Goal: Information Seeking & Learning: Check status

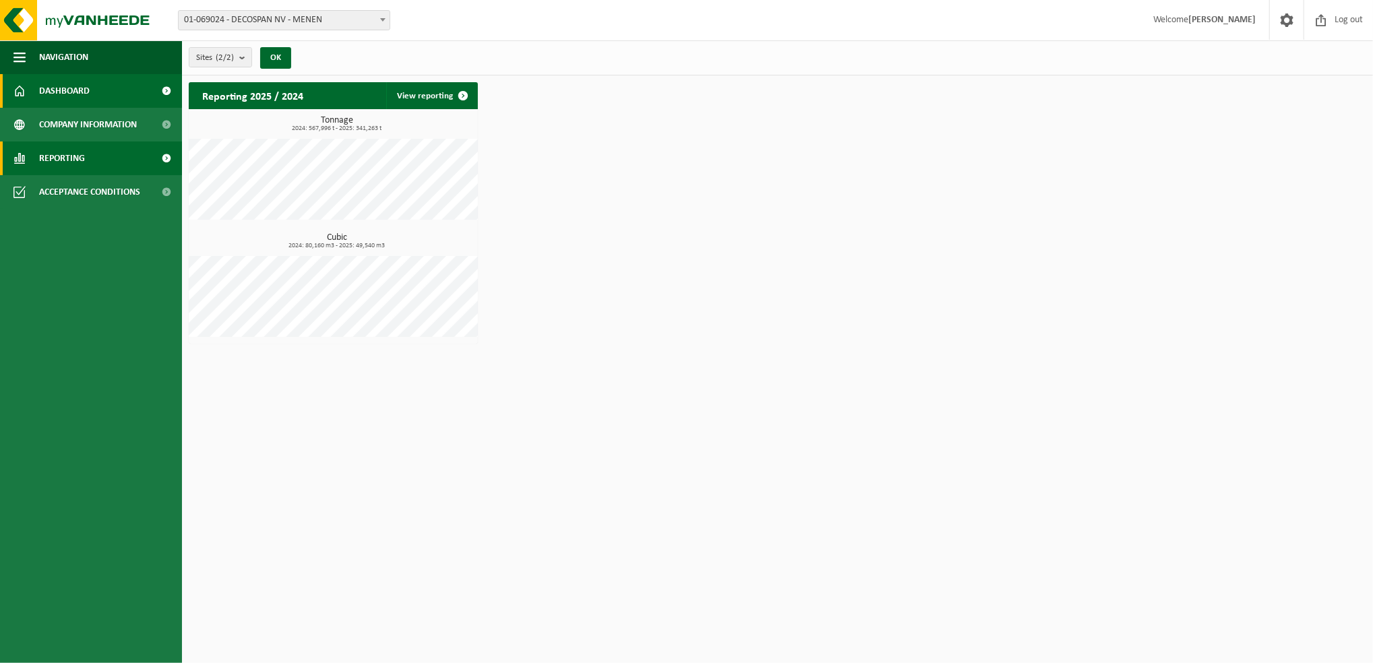
click at [98, 155] on link "Reporting" at bounding box center [91, 159] width 182 height 34
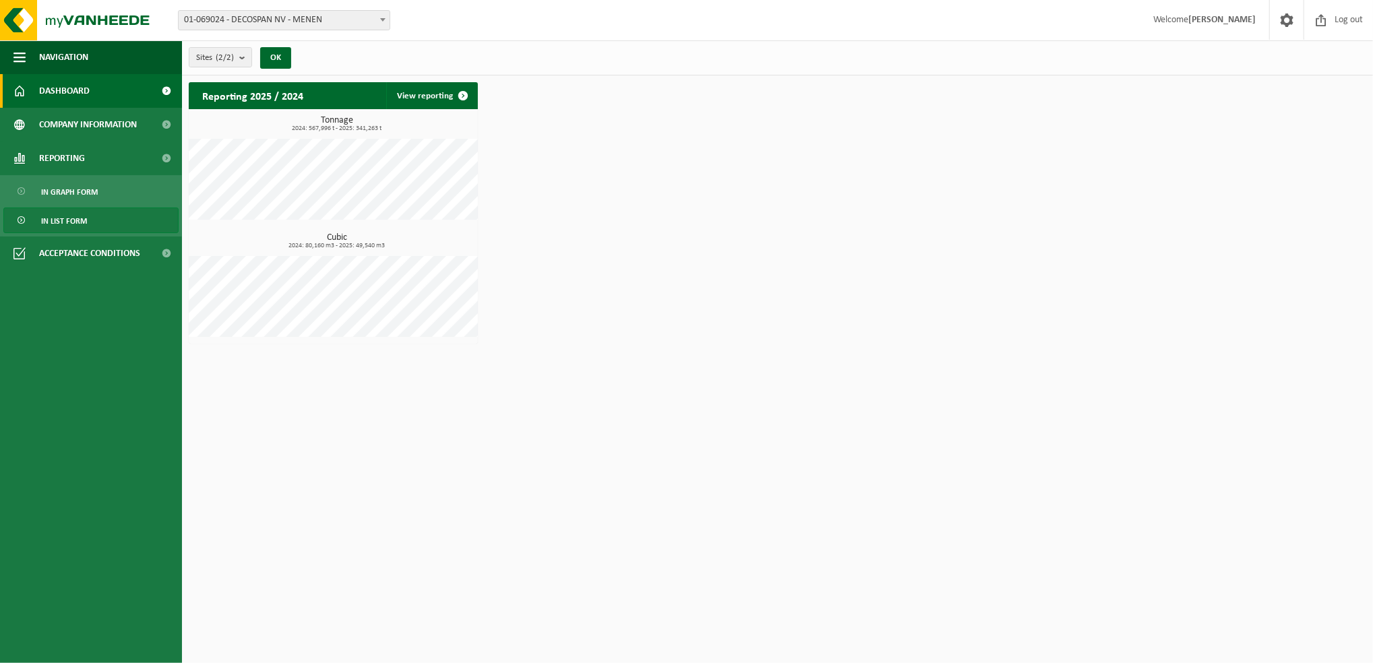
click at [73, 216] on span "In list form" at bounding box center [64, 221] width 46 height 26
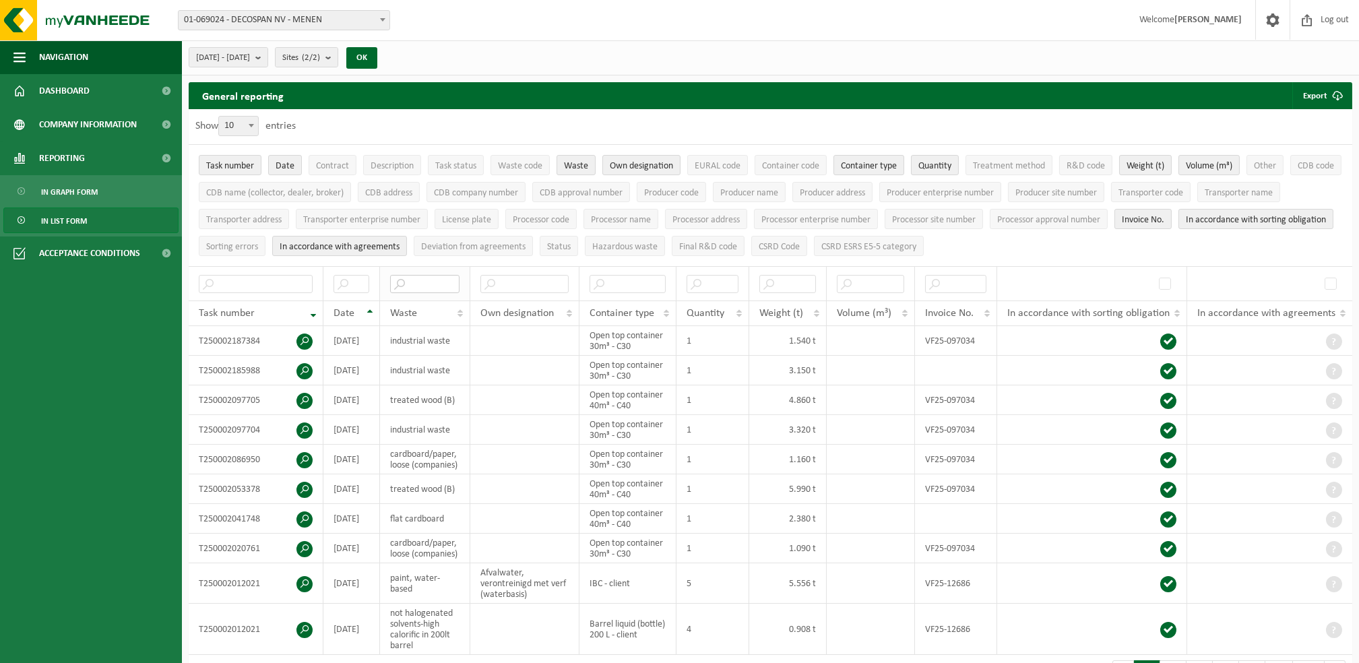
click at [427, 286] on input "text" at bounding box center [424, 284] width 69 height 18
type input "wood"
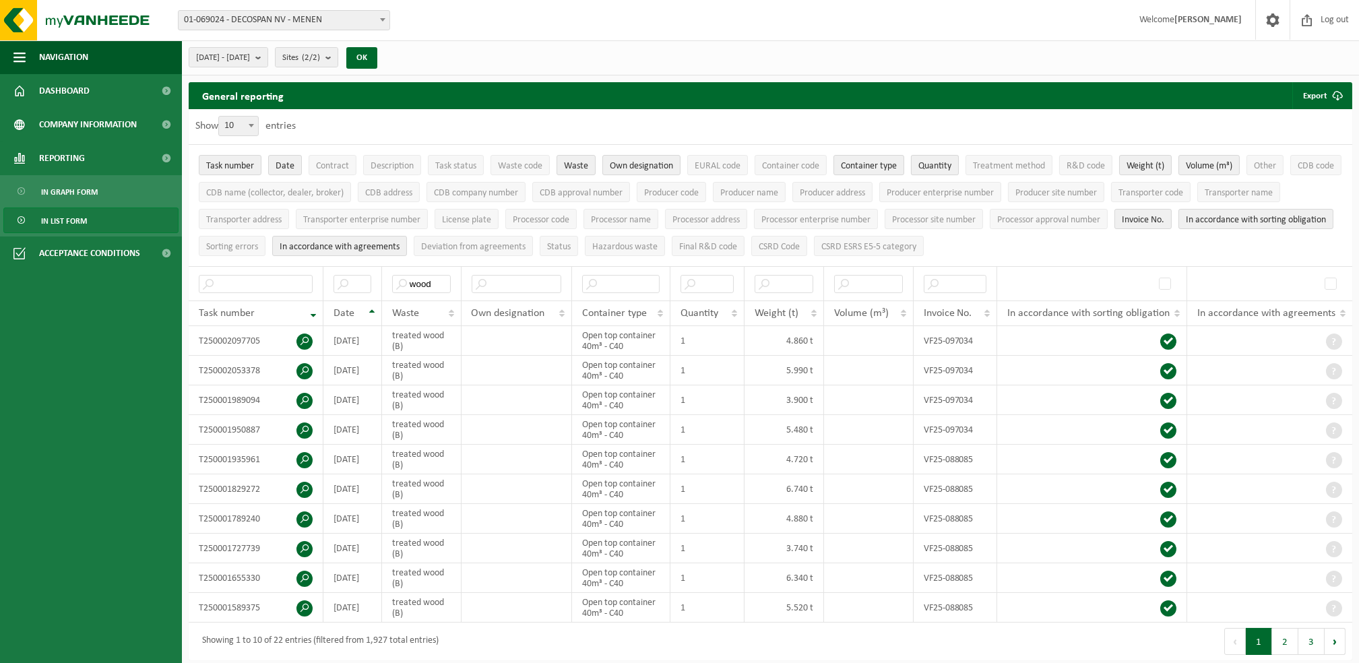
click at [945, 161] on span "Quantity" at bounding box center [935, 166] width 33 height 10
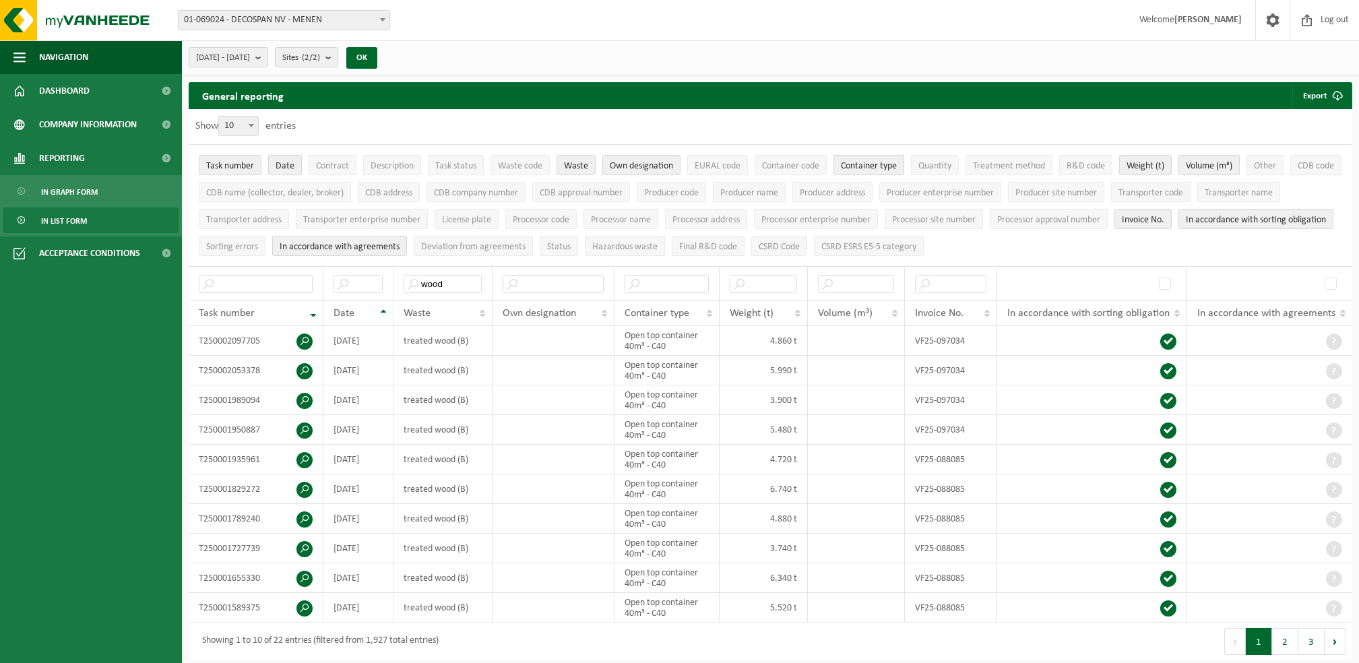
click at [895, 163] on span "Container type" at bounding box center [869, 166] width 56 height 10
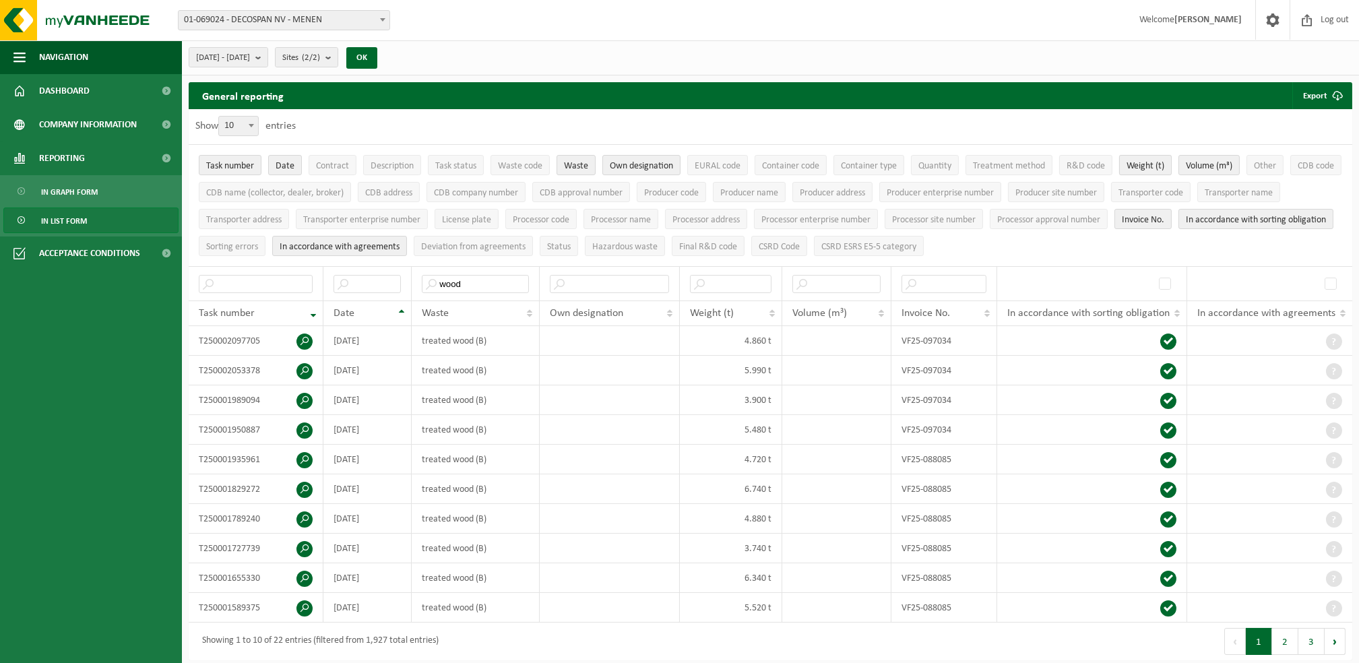
click at [1162, 164] on span "Weight (t)" at bounding box center [1146, 166] width 38 height 10
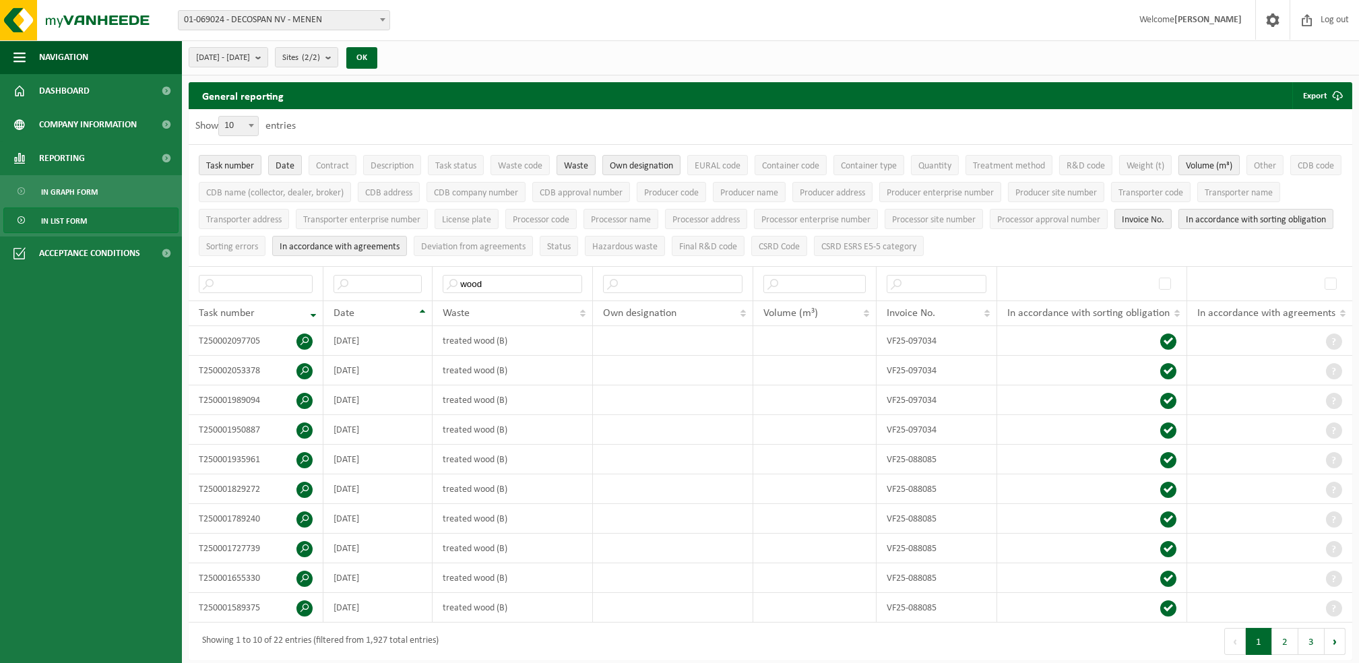
click at [1214, 170] on span "Volume (m³)" at bounding box center [1209, 166] width 47 height 10
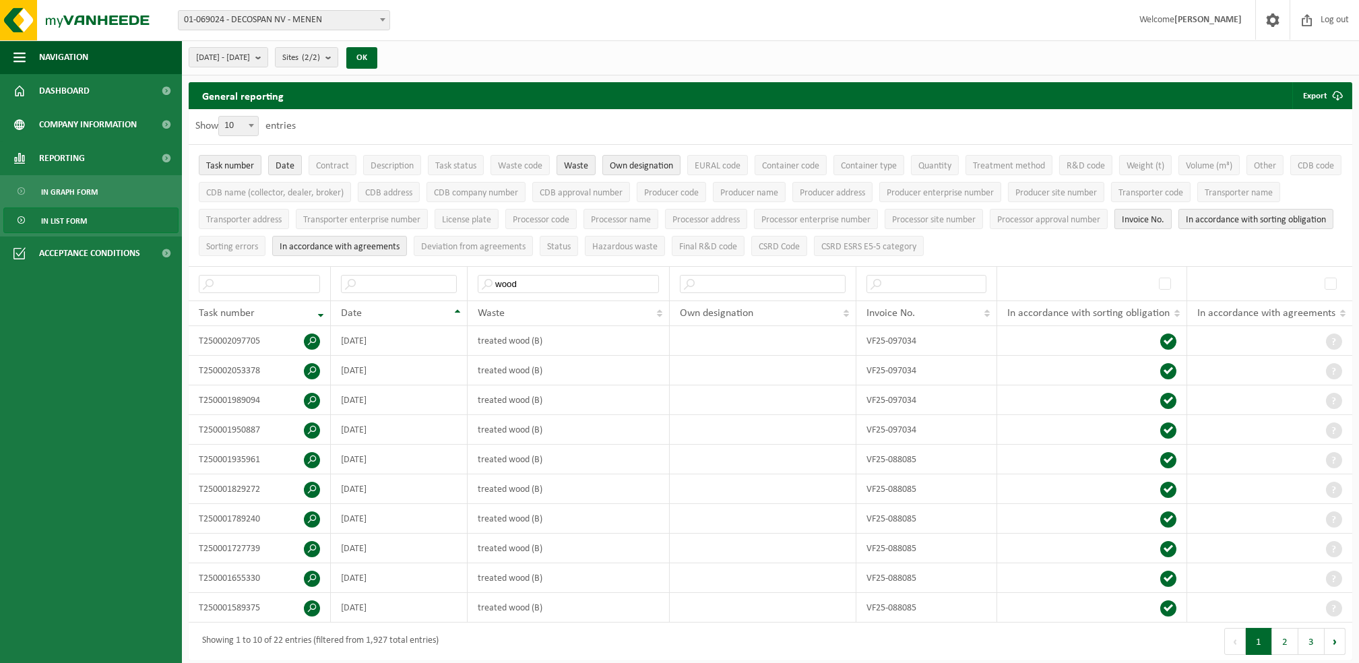
click at [1165, 215] on span "Invoice No." at bounding box center [1143, 220] width 42 height 10
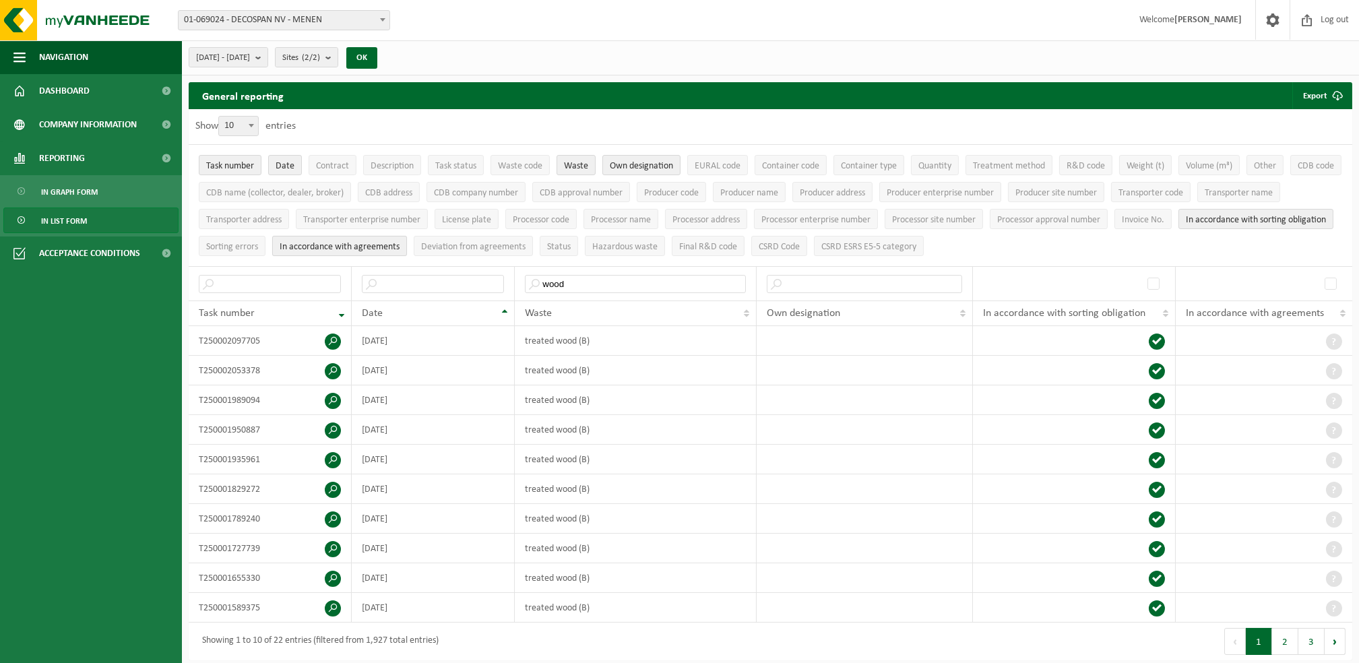
click at [400, 245] on span "In accordance with agreements" at bounding box center [340, 247] width 120 height 10
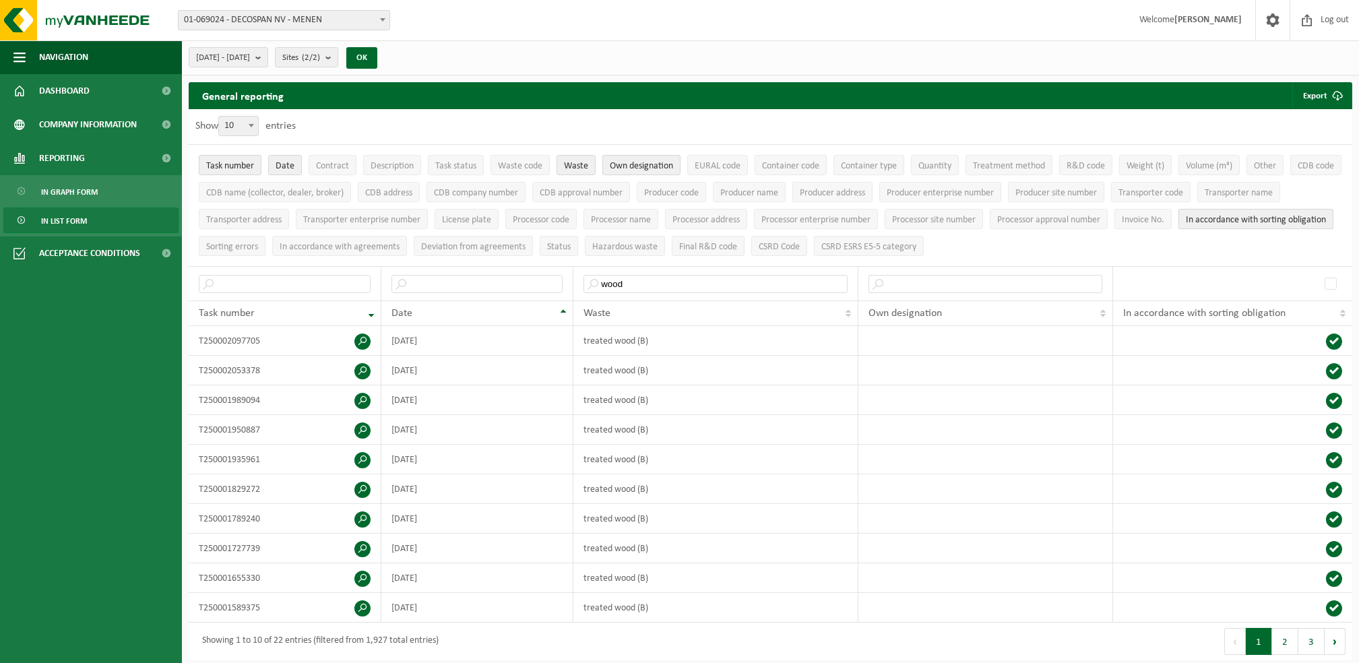
click at [1186, 225] on span "In accordance with sorting obligation" at bounding box center [1256, 220] width 140 height 10
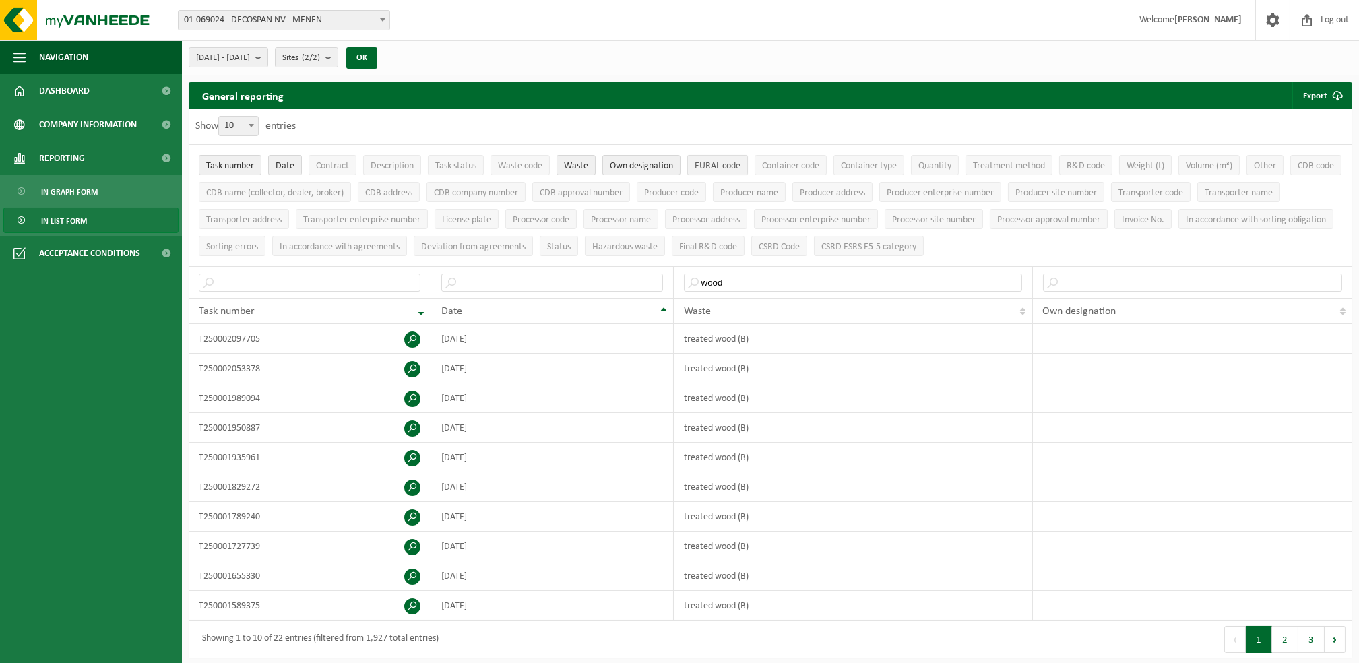
click at [741, 163] on span "EURAL code" at bounding box center [718, 166] width 46 height 10
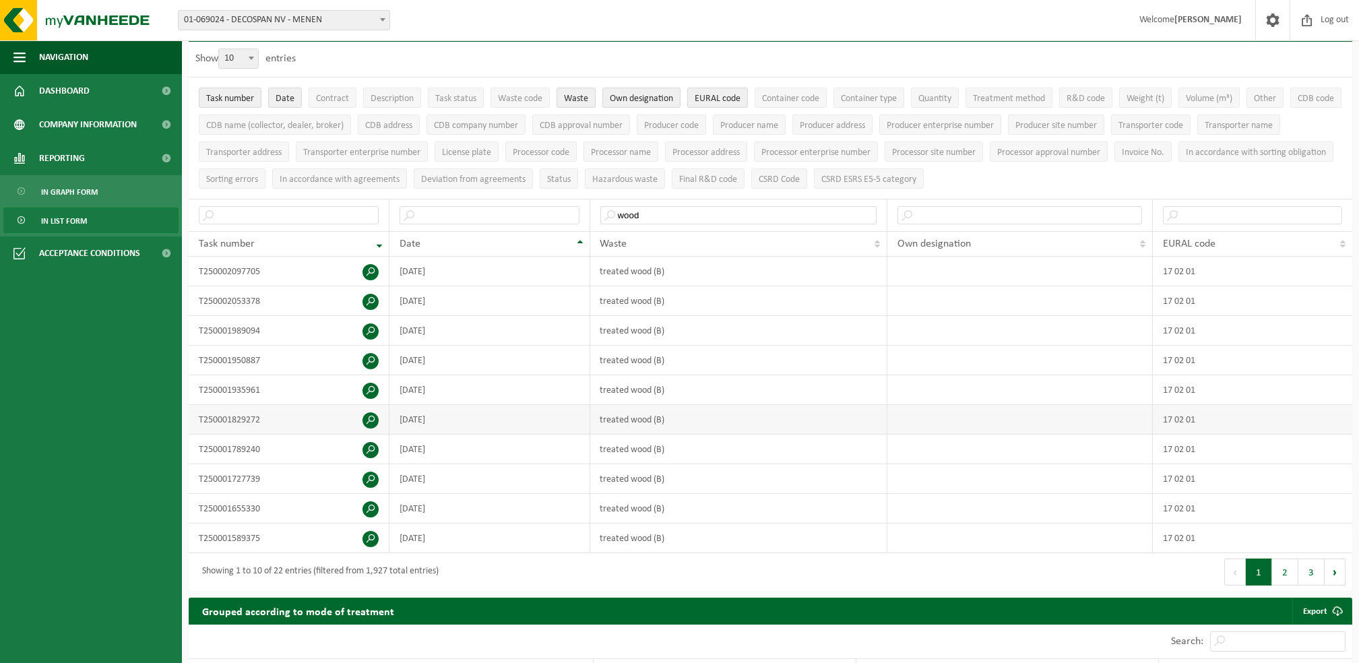
scroll to position [68, 0]
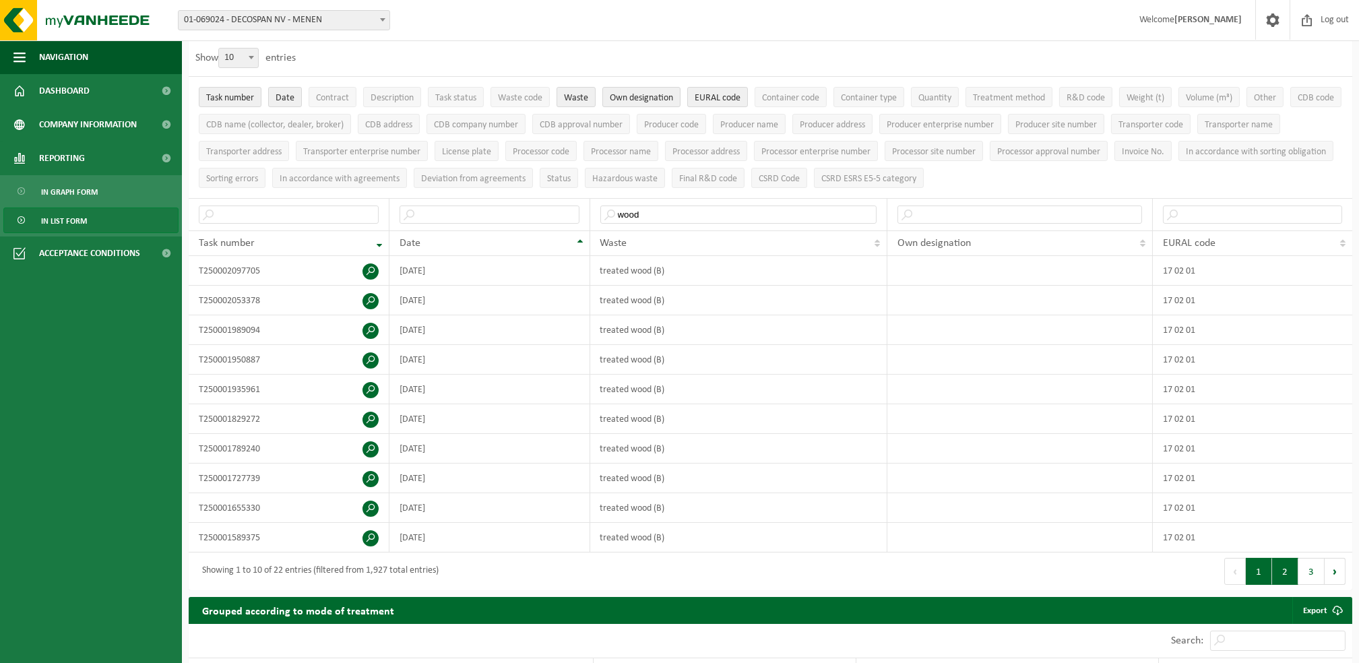
click at [1288, 571] on button "2" at bounding box center [1285, 571] width 26 height 27
click at [1305, 571] on button "3" at bounding box center [1312, 571] width 26 height 27
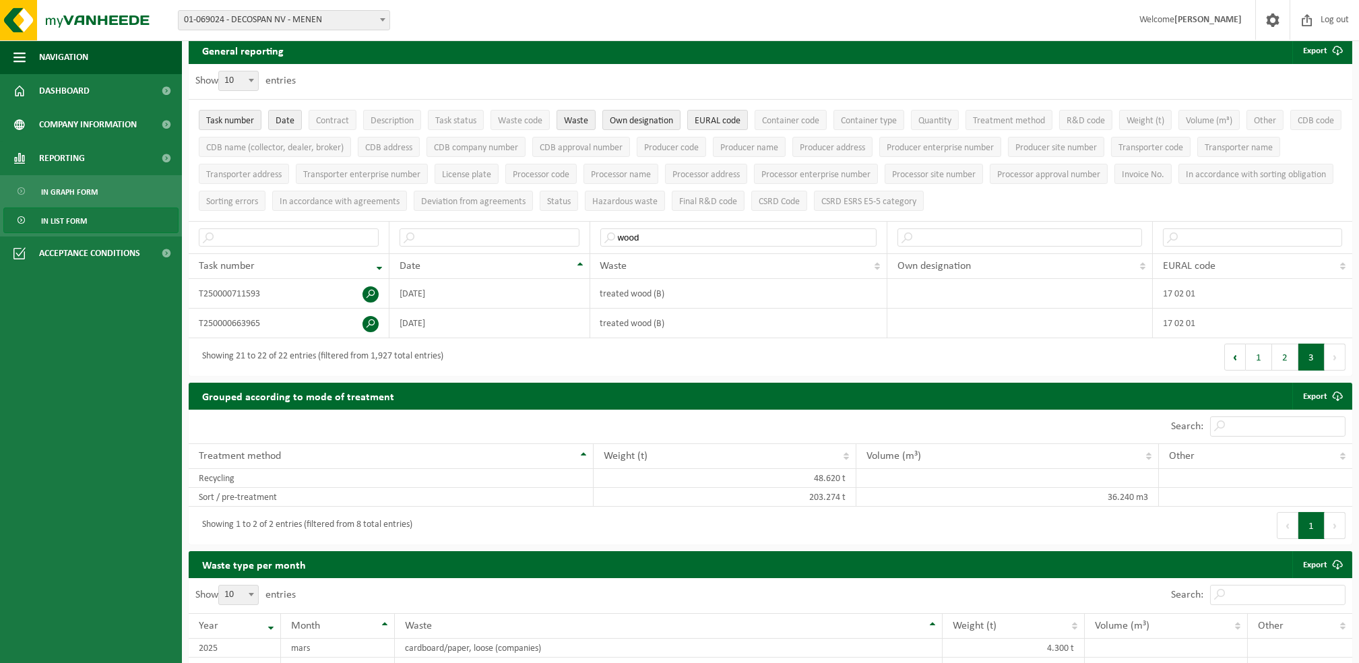
scroll to position [0, 0]
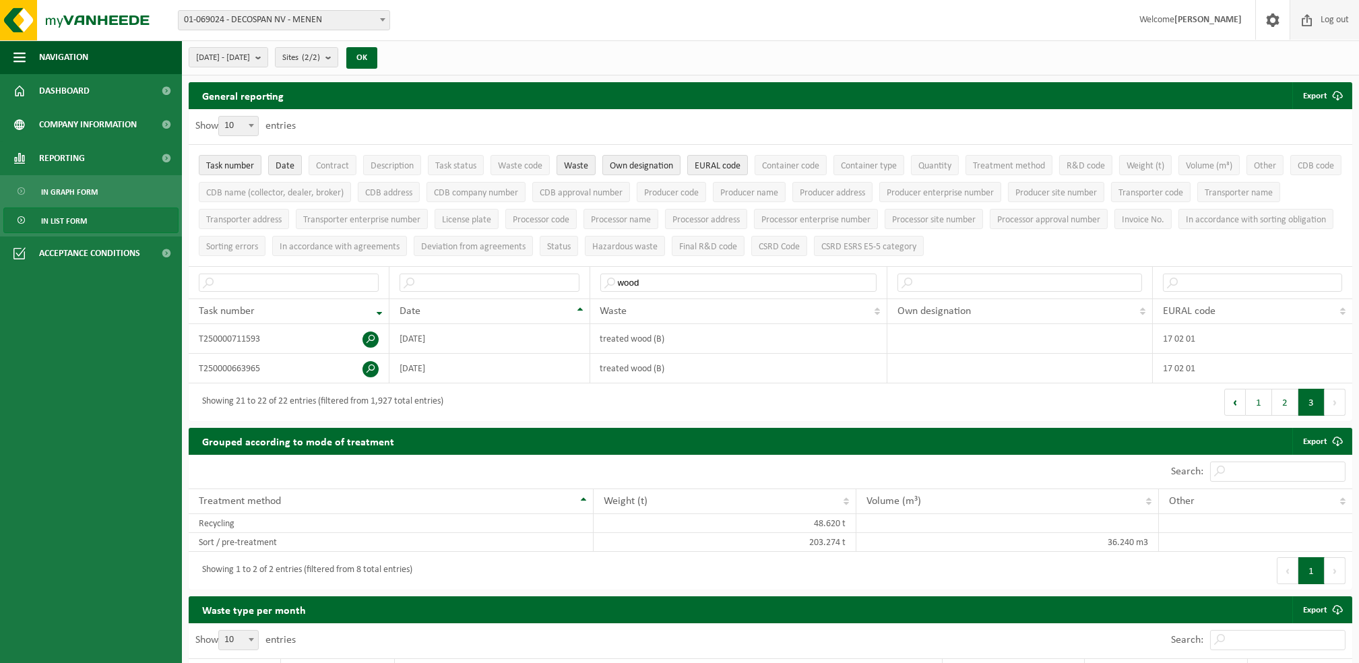
click at [1341, 24] on span "Log out" at bounding box center [1335, 20] width 35 height 40
